Goal: Transaction & Acquisition: Purchase product/service

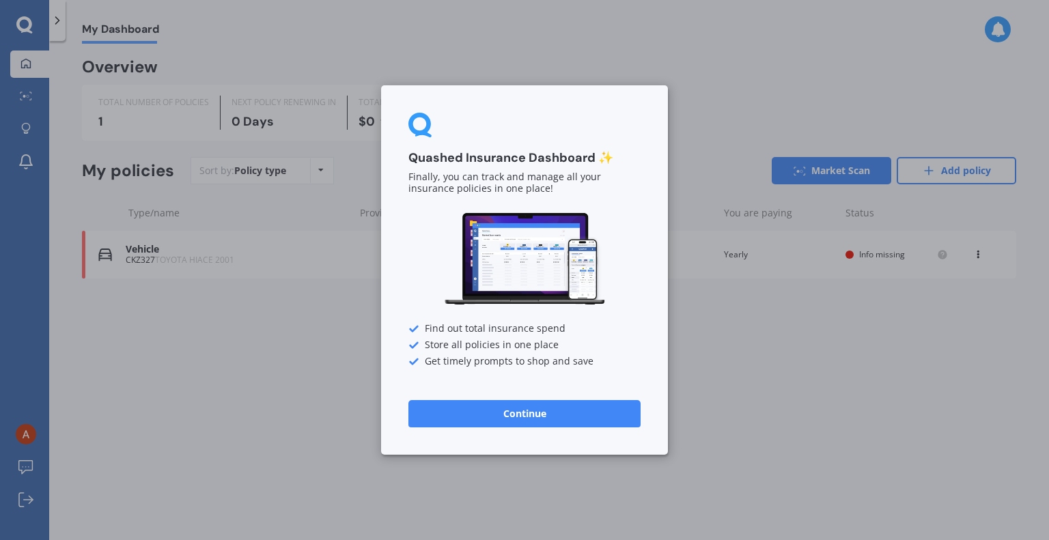
click at [521, 431] on div "Quashed Insurance Dashboard ✨ Finally, you can track and manage all your insura…" at bounding box center [524, 269] width 287 height 369
click at [525, 417] on button "Continue" at bounding box center [524, 413] width 232 height 27
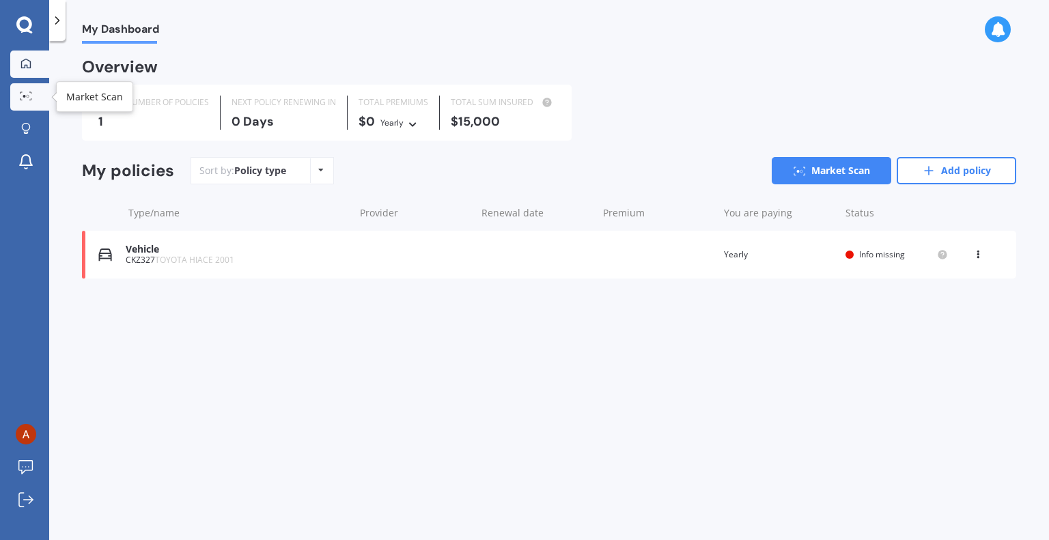
click at [26, 96] on icon at bounding box center [26, 96] width 12 height 9
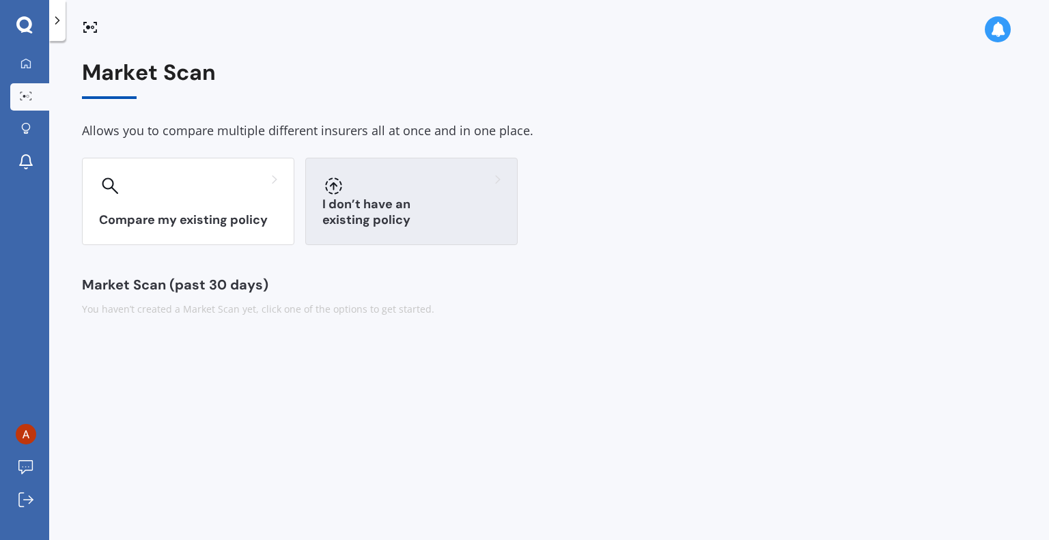
click at [369, 228] on div "I don’t have an existing policy" at bounding box center [411, 201] width 212 height 87
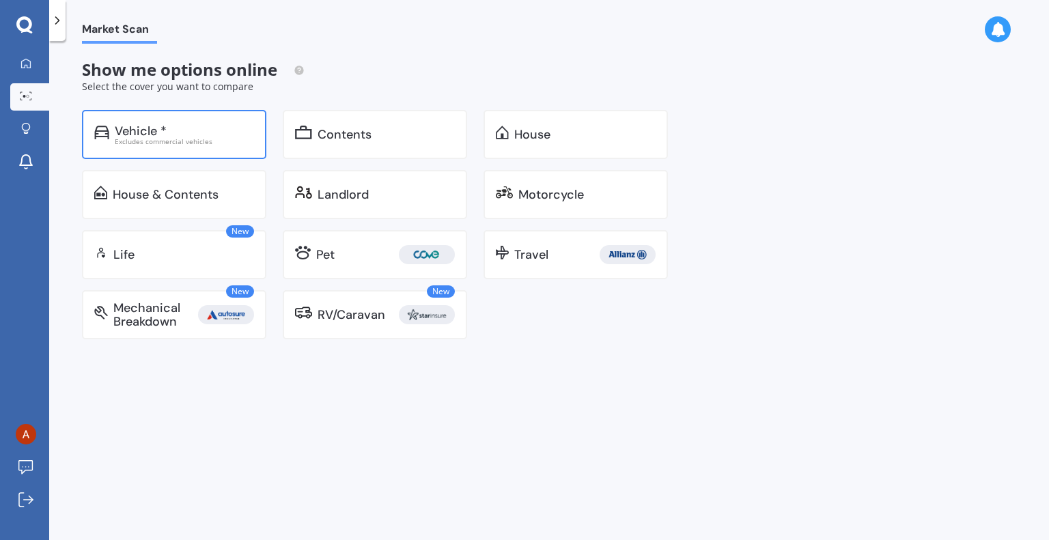
click at [222, 139] on div "Excludes commercial vehicles" at bounding box center [184, 141] width 139 height 7
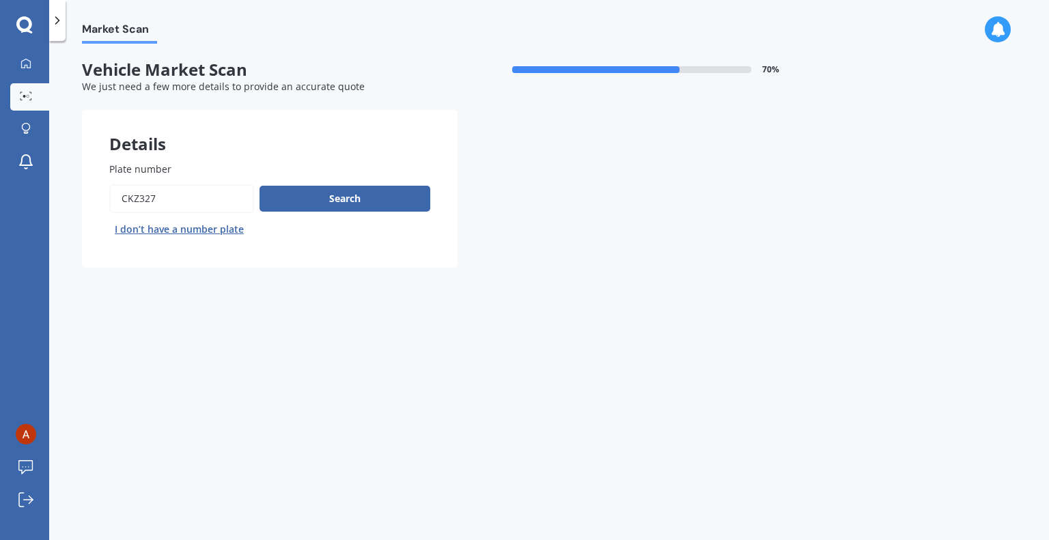
drag, startPoint x: 189, startPoint y: 191, endPoint x: 51, endPoint y: 207, distance: 138.2
click at [51, 207] on div "Market Scan Vehicle Market Scan 70 % We just need a few more details to provide…" at bounding box center [549, 293] width 1000 height 499
type input "MCS613"
click at [359, 199] on button "Search" at bounding box center [345, 199] width 171 height 26
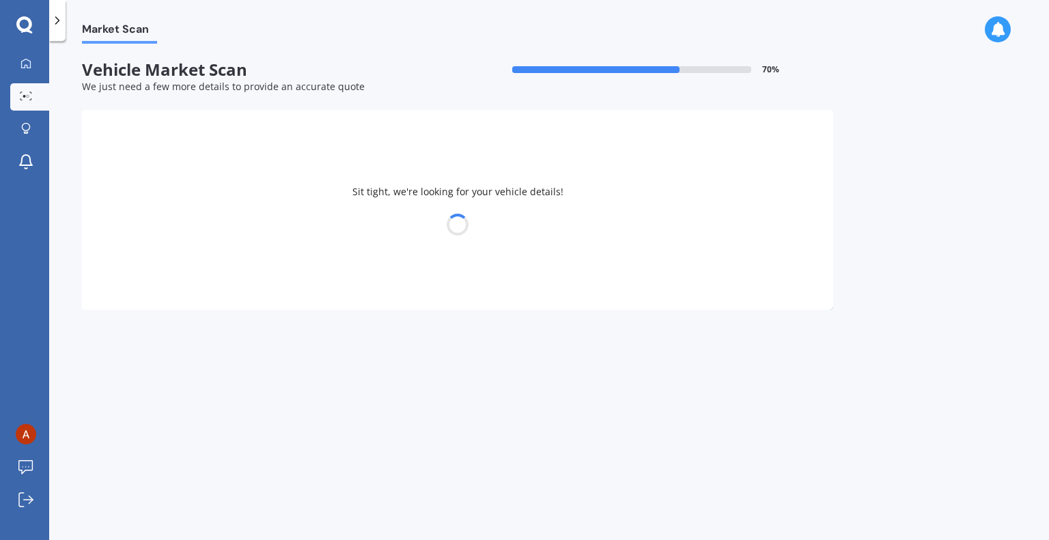
select select "TOYOTA"
select select "WISH"
select select "06"
select select "04"
select select "1997"
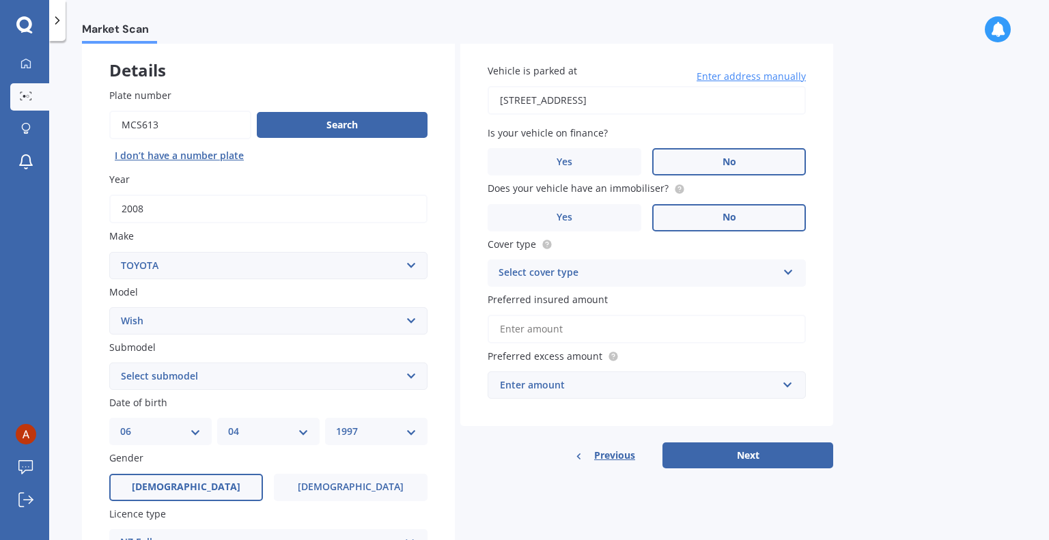
scroll to position [100, 0]
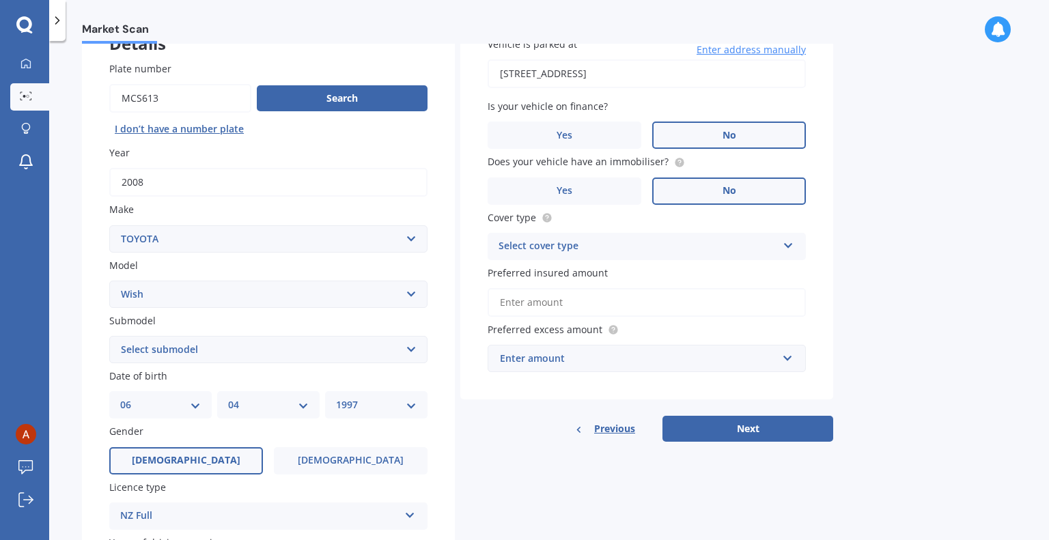
click at [570, 248] on div "Select cover type" at bounding box center [638, 246] width 279 height 16
click at [580, 272] on div "Comprehensive" at bounding box center [646, 273] width 317 height 25
click at [572, 298] on input "Preferred insured amount" at bounding box center [647, 302] width 318 height 29
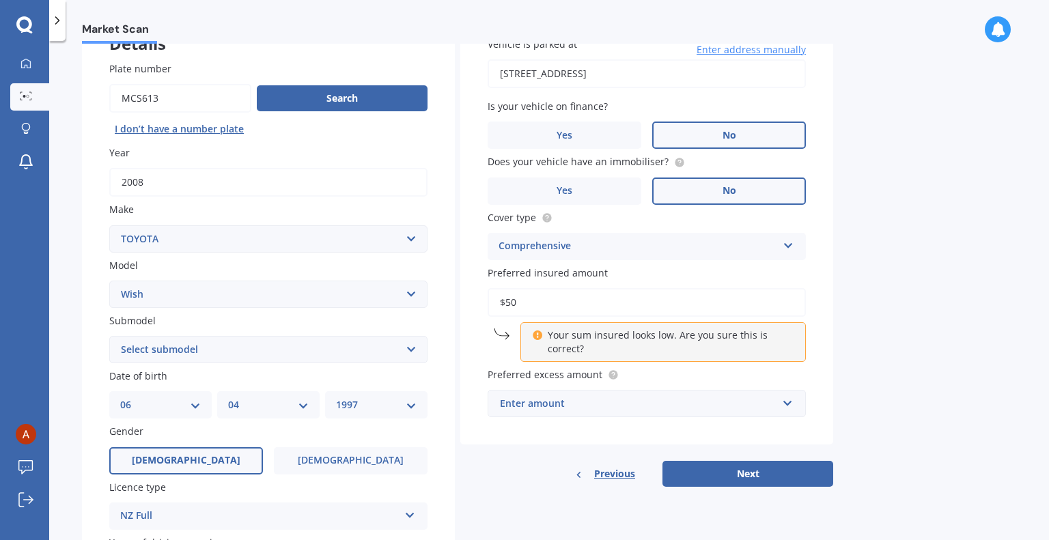
type input "$5"
click at [986, 349] on div "Market Scan Vehicle Market Scan 70 % We just need a few more details to provide…" at bounding box center [549, 293] width 1000 height 499
click at [757, 403] on div "Enter amount" at bounding box center [638, 403] width 277 height 15
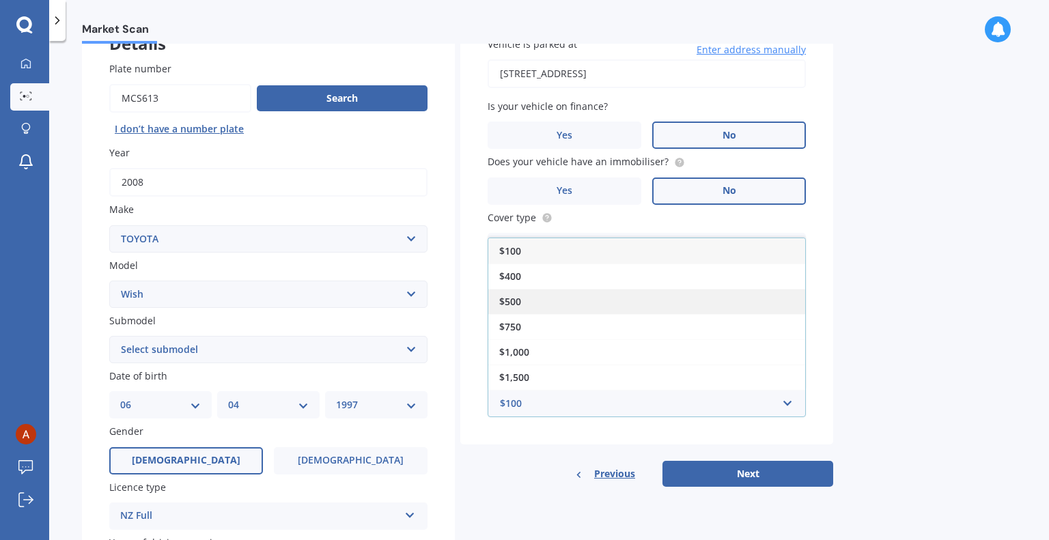
click at [678, 296] on div "$500" at bounding box center [646, 301] width 317 height 25
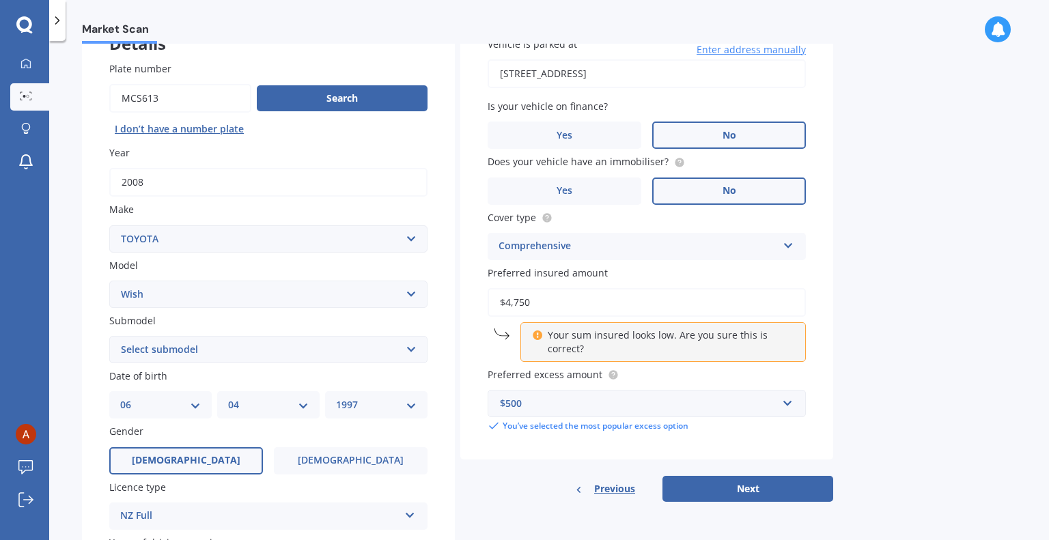
click at [538, 335] on icon at bounding box center [537, 334] width 10 height 10
drag, startPoint x: 538, startPoint y: 309, endPoint x: 475, endPoint y: 322, distance: 63.5
click at [475, 322] on div "Vehicle is parked at [STREET_ADDRESS] Enter address manually Is your vehicle on…" at bounding box center [646, 235] width 373 height 451
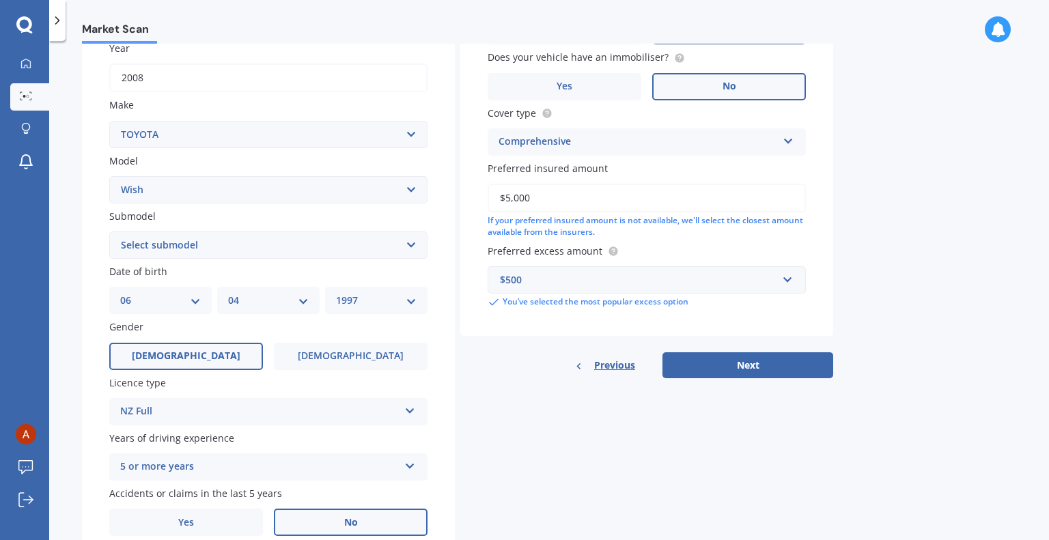
scroll to position [251, 0]
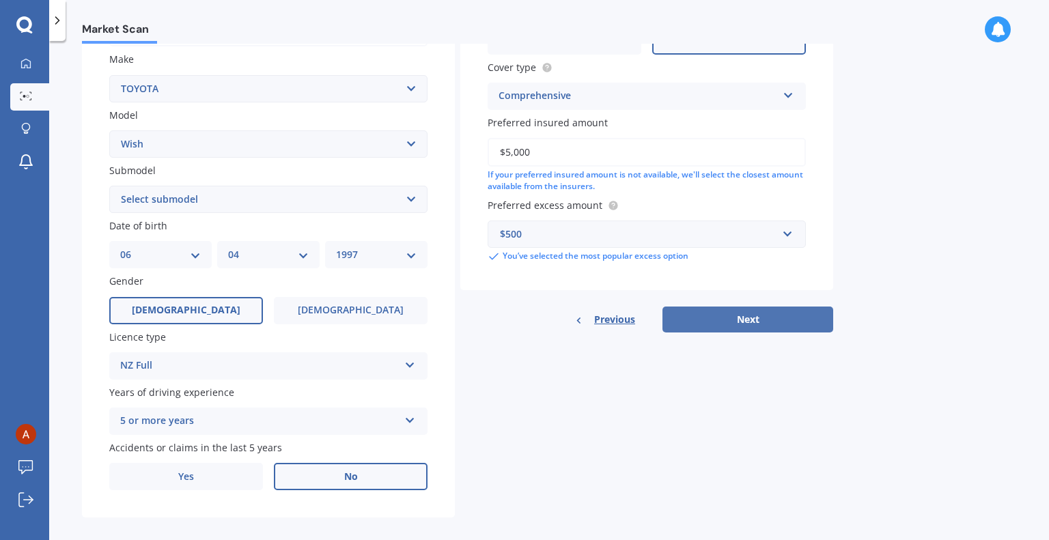
type input "$5,000"
click at [728, 324] on button "Next" at bounding box center [747, 320] width 171 height 26
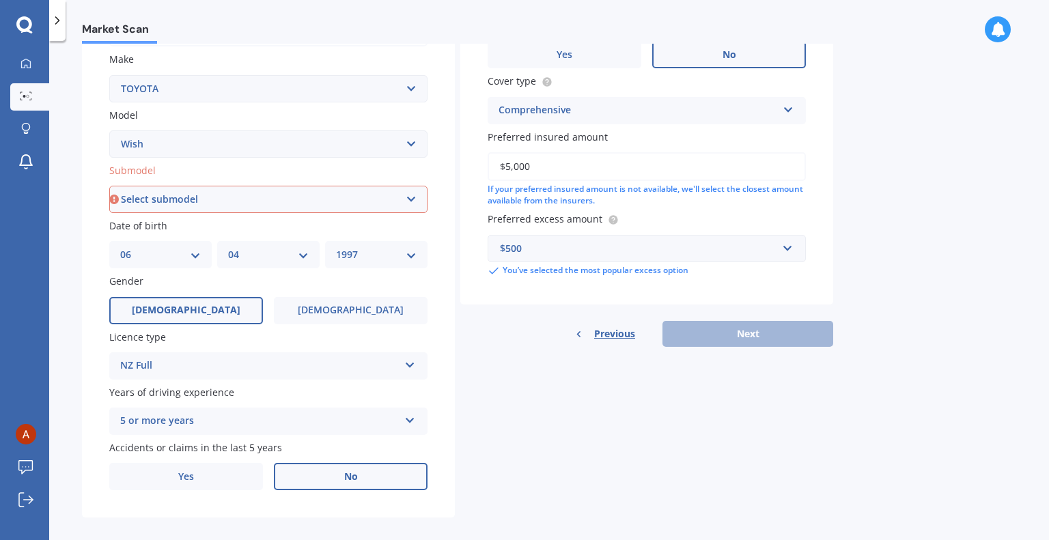
click at [365, 212] on div "Plate number Search I don’t have a number plate Year [DATE] Make Select make AC…" at bounding box center [268, 201] width 373 height 634
click at [374, 201] on select "Select submodel (All)" at bounding box center [268, 199] width 318 height 27
select select "(ALL)"
click at [109, 213] on select "Select submodel (All)" at bounding box center [268, 199] width 318 height 27
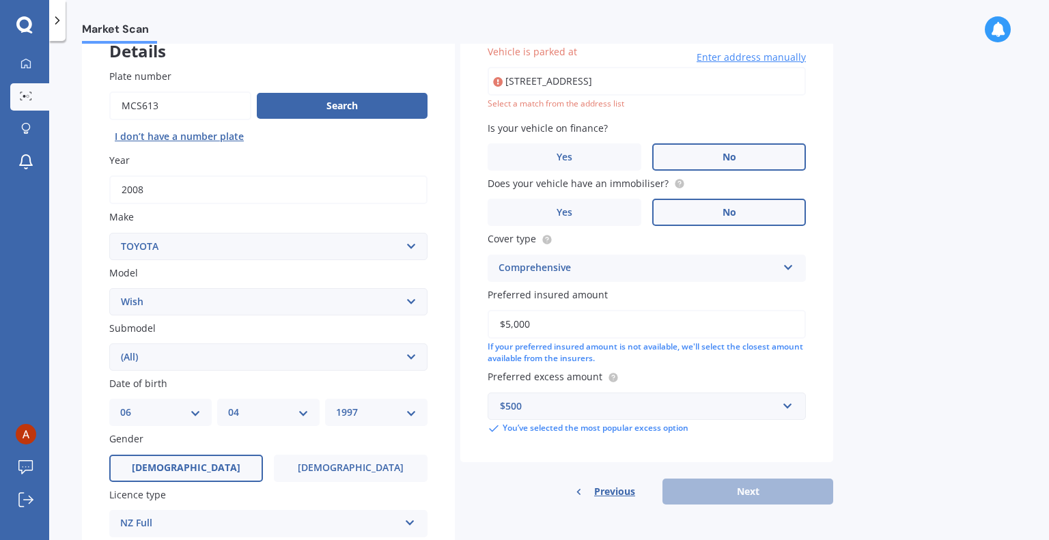
click at [889, 398] on div "Market Scan Vehicle Market Scan 70 % We just need a few more details to provide…" at bounding box center [549, 293] width 1000 height 499
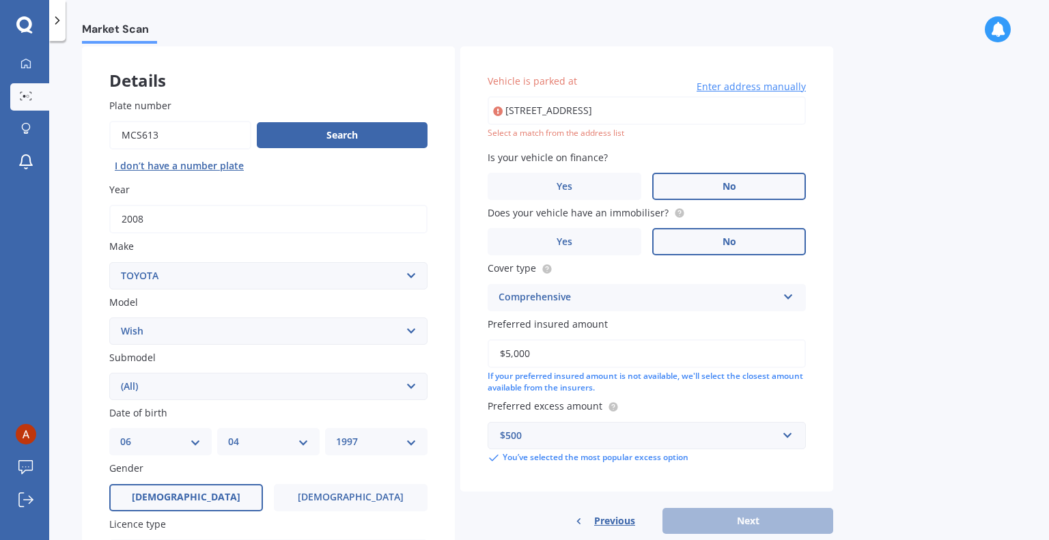
click at [763, 104] on input "[STREET_ADDRESS]" at bounding box center [647, 110] width 318 height 29
type input "[STREET_ADDRESS]"
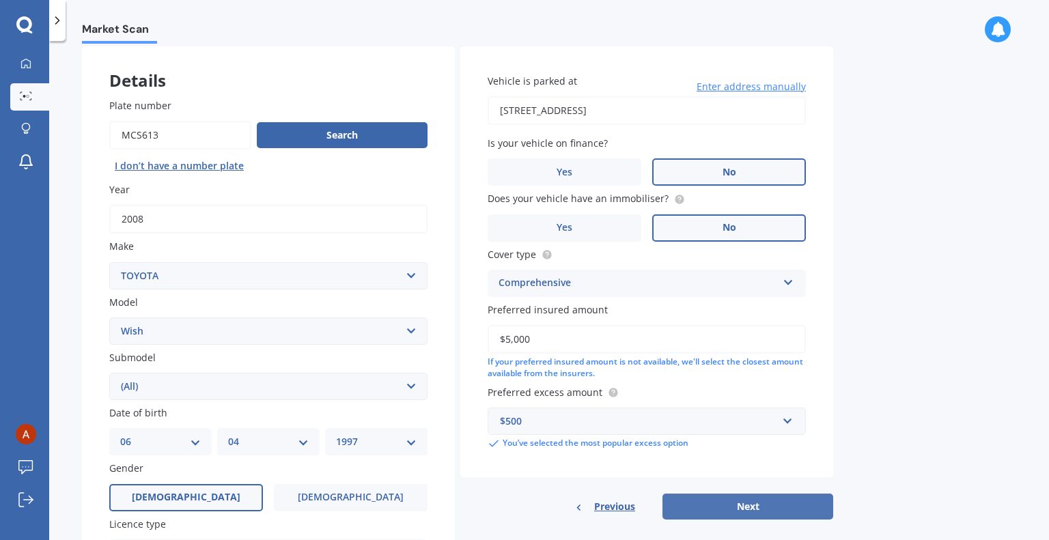
click at [738, 505] on button "Next" at bounding box center [747, 507] width 171 height 26
select select "06"
select select "04"
select select "1997"
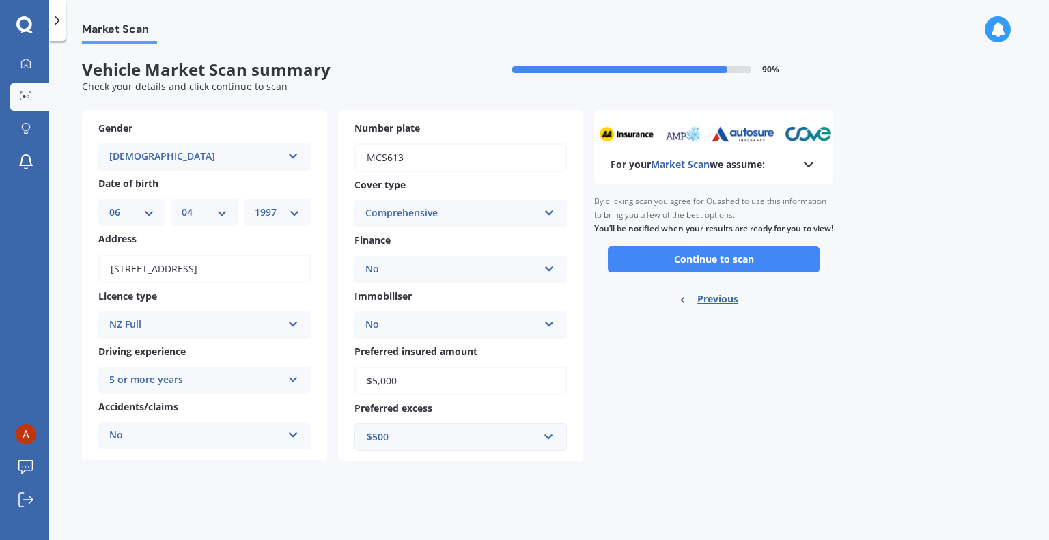
scroll to position [0, 0]
click at [751, 273] on button "Continue to scan" at bounding box center [714, 260] width 212 height 26
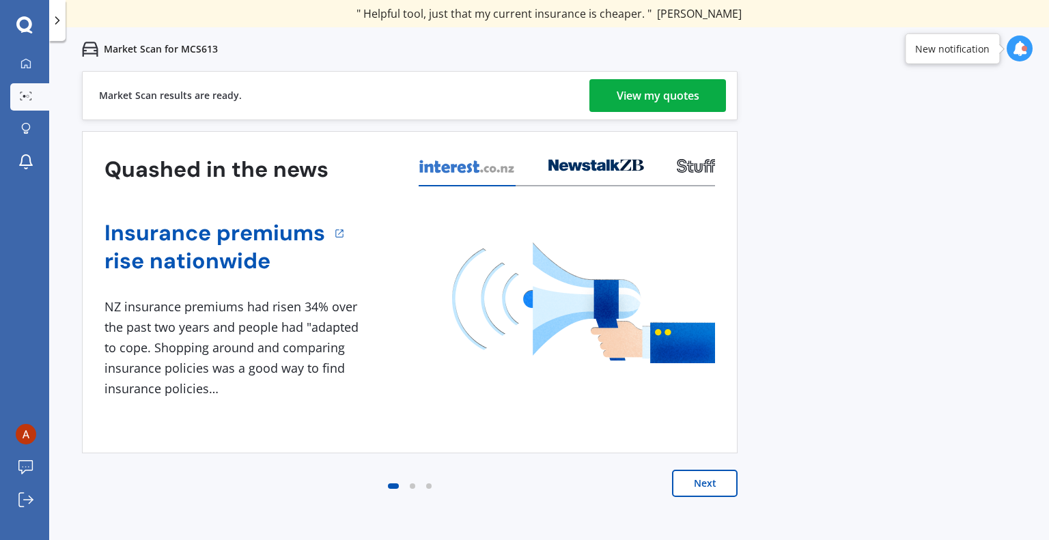
click at [648, 96] on div "View my quotes" at bounding box center [658, 95] width 83 height 33
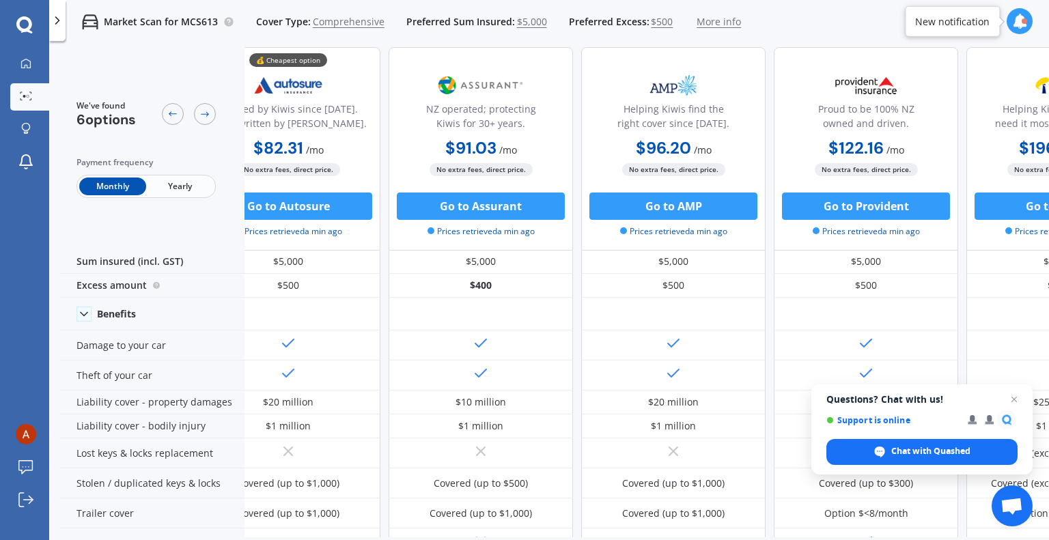
scroll to position [12, 0]
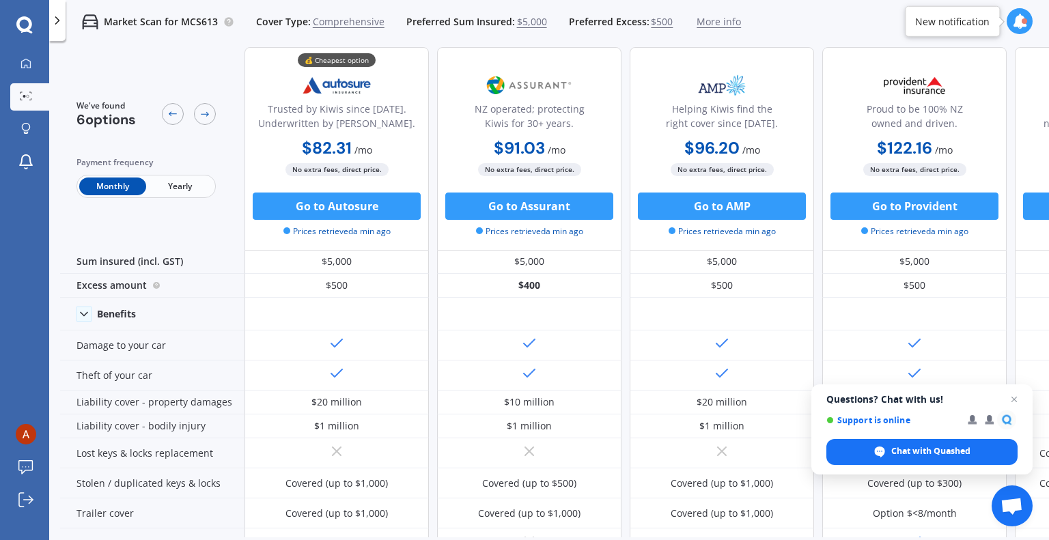
click at [190, 188] on span "Yearly" at bounding box center [179, 187] width 67 height 18
click at [120, 188] on span "Monthly" at bounding box center [112, 187] width 67 height 18
click at [180, 180] on span "Yearly" at bounding box center [179, 187] width 67 height 18
click at [109, 182] on span "Monthly" at bounding box center [112, 187] width 67 height 18
